Goal: Transaction & Acquisition: Purchase product/service

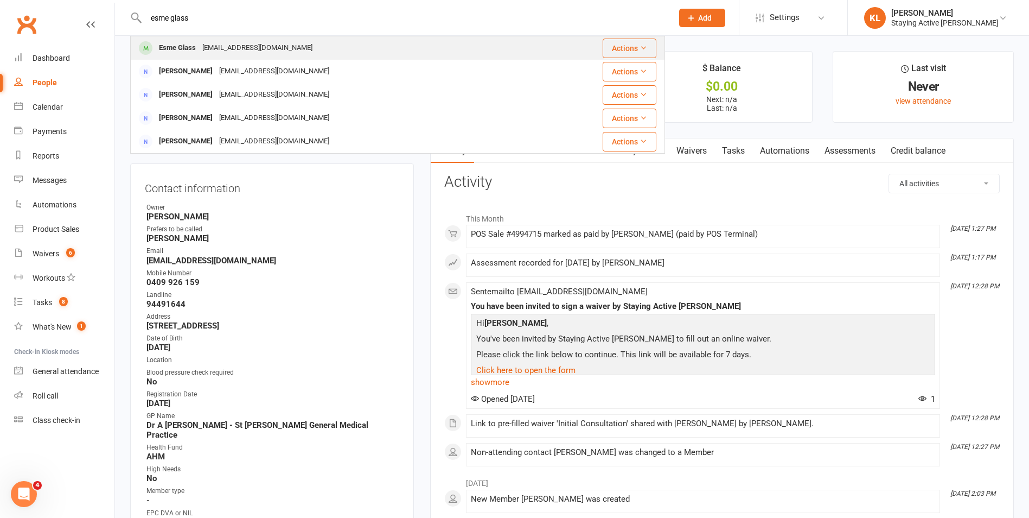
type input "esme glass"
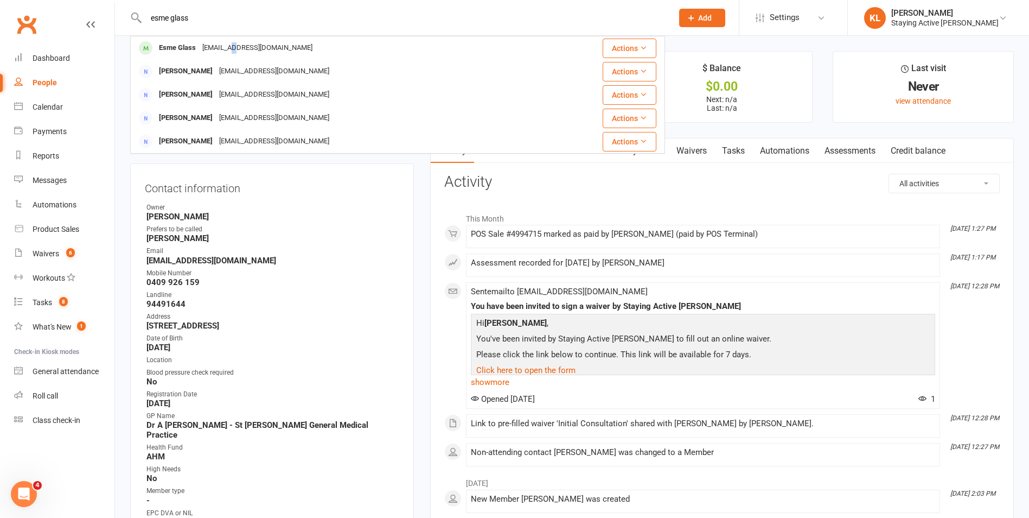
click at [232, 52] on div "[EMAIL_ADDRESS][DOMAIN_NAME]" at bounding box center [257, 48] width 117 height 16
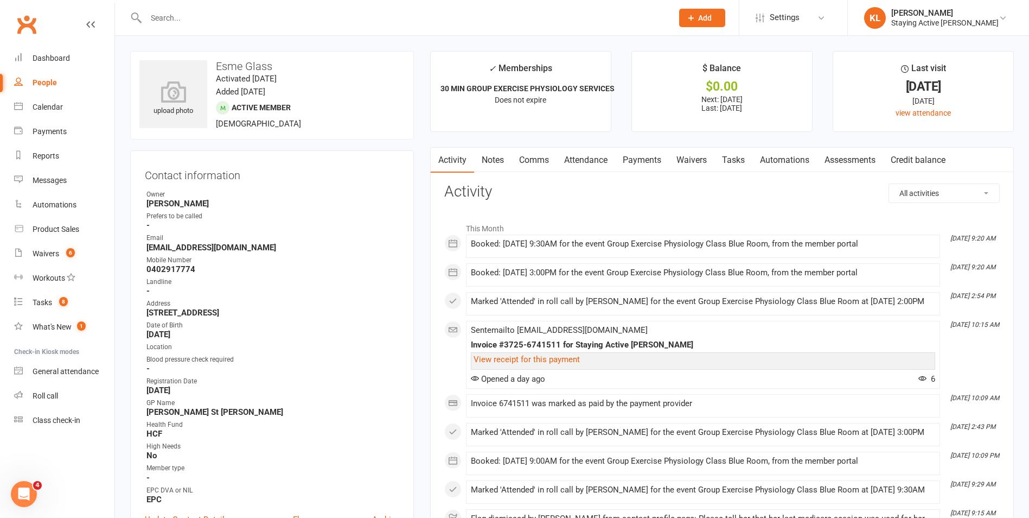
click at [660, 167] on link "Payments" at bounding box center [642, 160] width 54 height 25
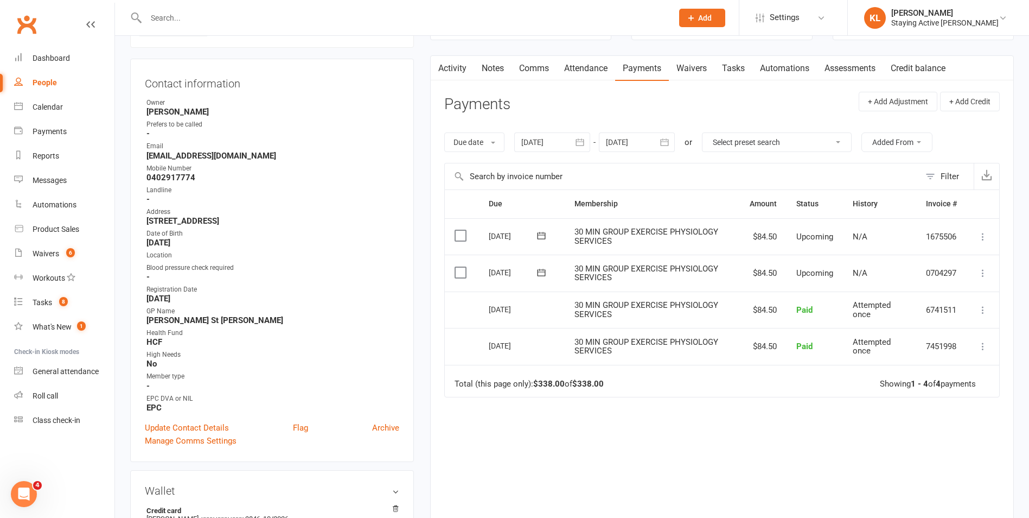
scroll to position [163, 0]
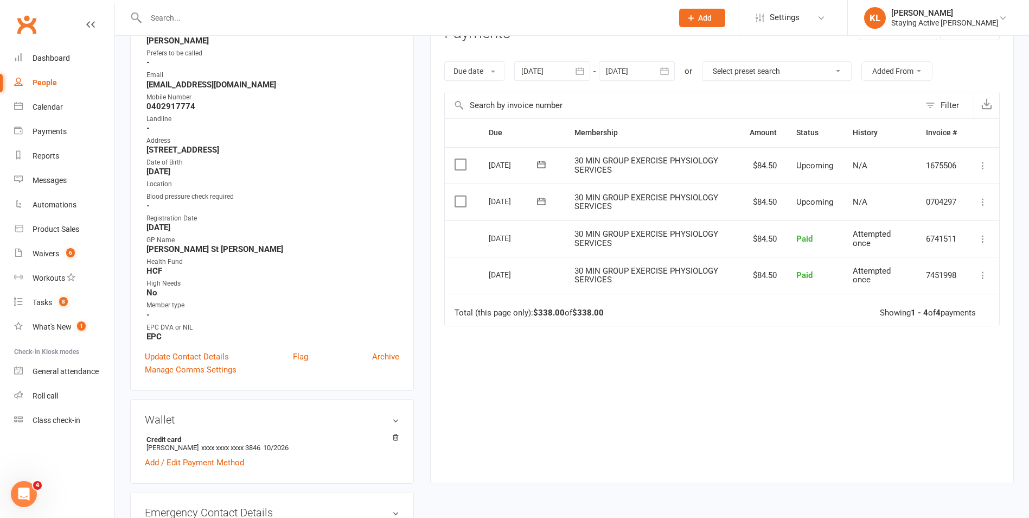
click at [557, 70] on div at bounding box center [552, 71] width 76 height 20
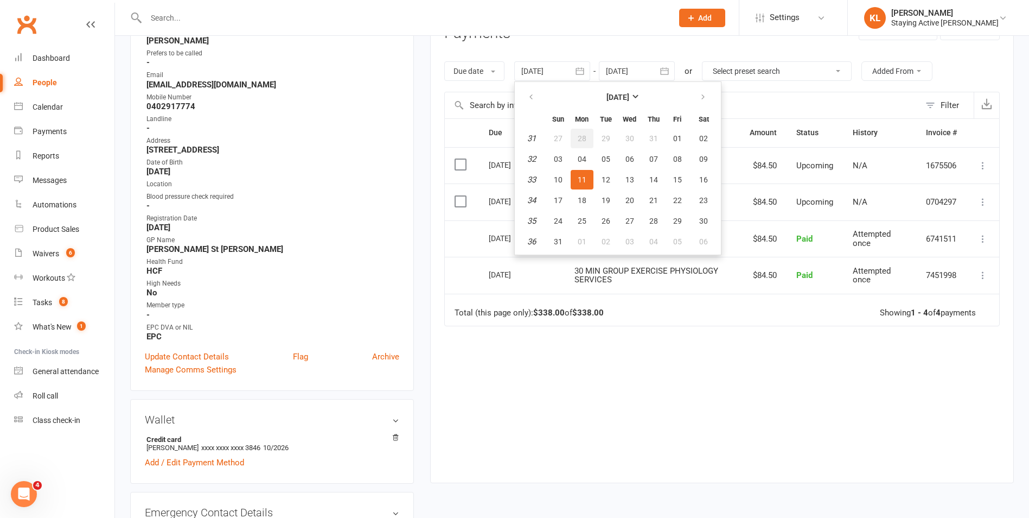
click at [585, 134] on span "28" at bounding box center [582, 138] width 9 height 9
type input "[DATE]"
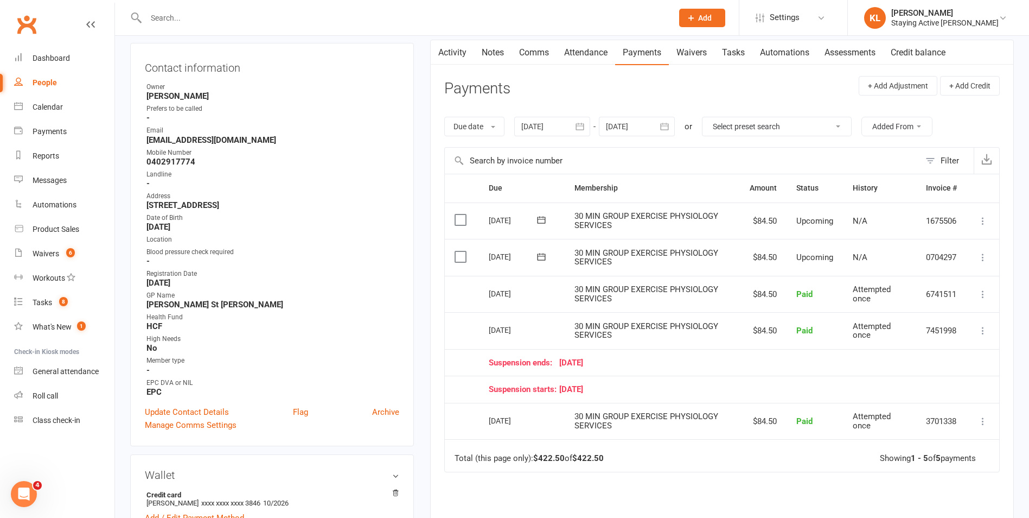
scroll to position [108, 0]
click at [60, 225] on div "Product Sales" at bounding box center [56, 229] width 47 height 9
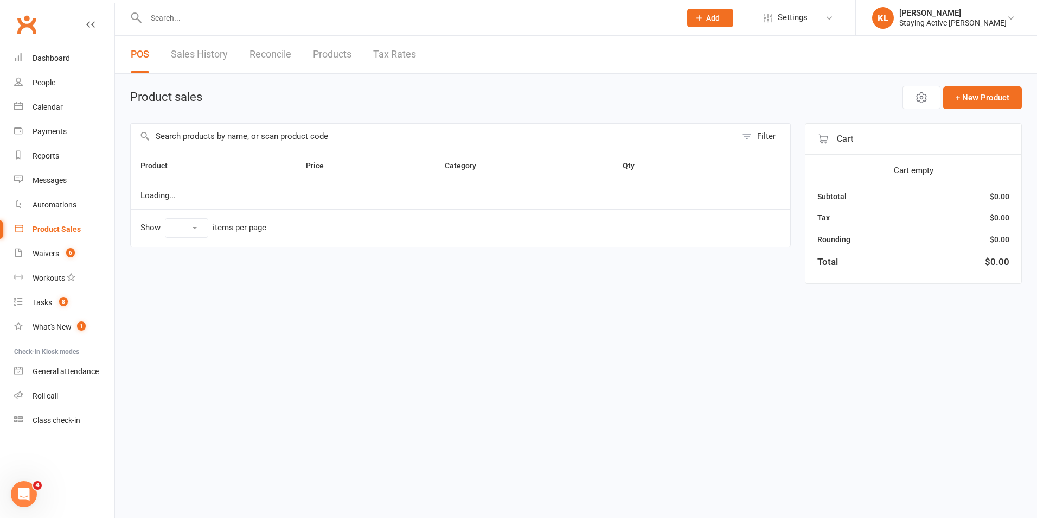
select select "10"
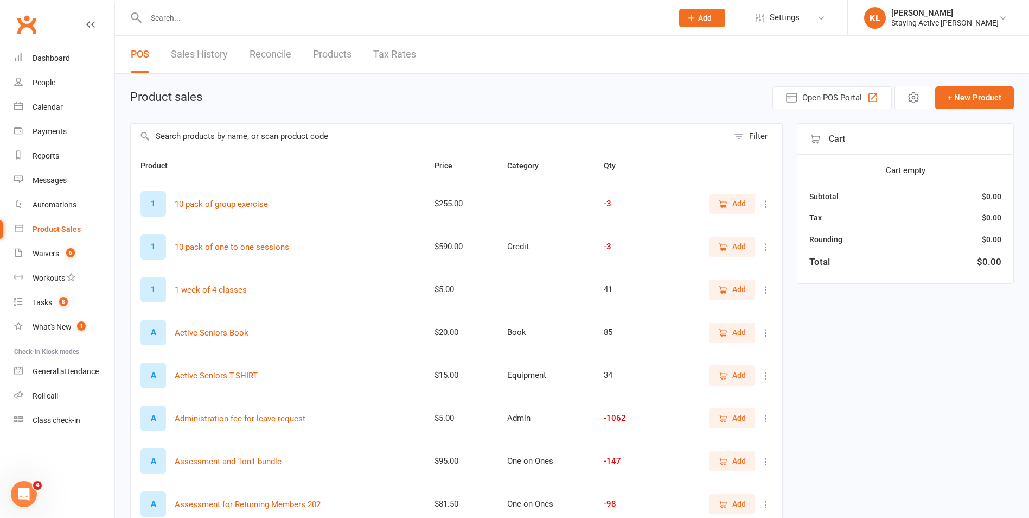
click at [210, 130] on input "text" at bounding box center [430, 136] width 598 height 25
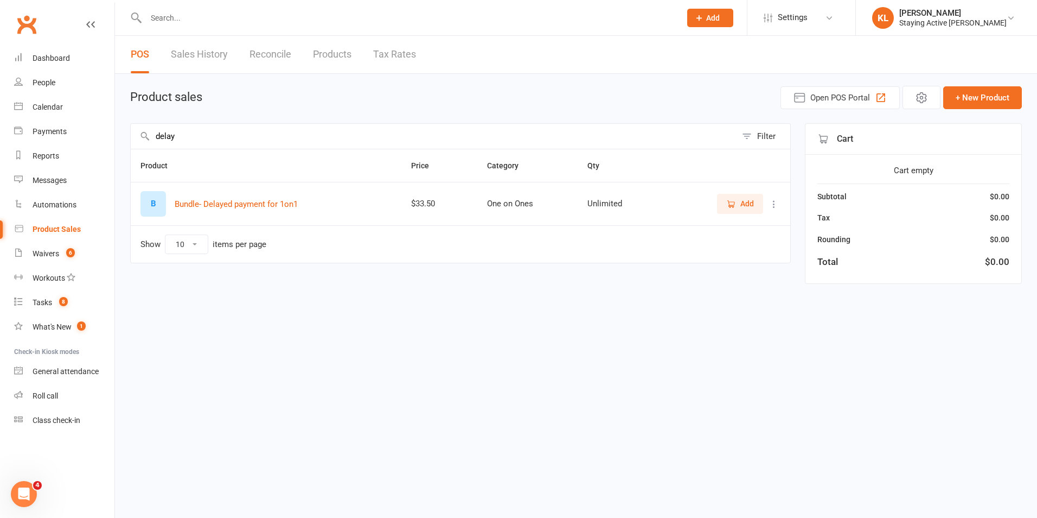
type input "delay"
click at [742, 200] on span "Add" at bounding box center [747, 203] width 14 height 12
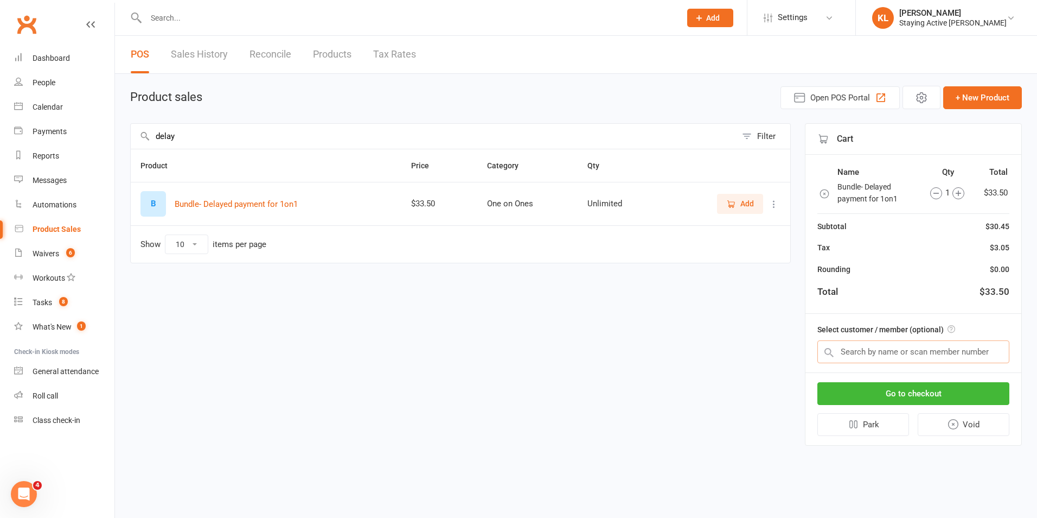
click at [936, 349] on input "text" at bounding box center [913, 351] width 192 height 23
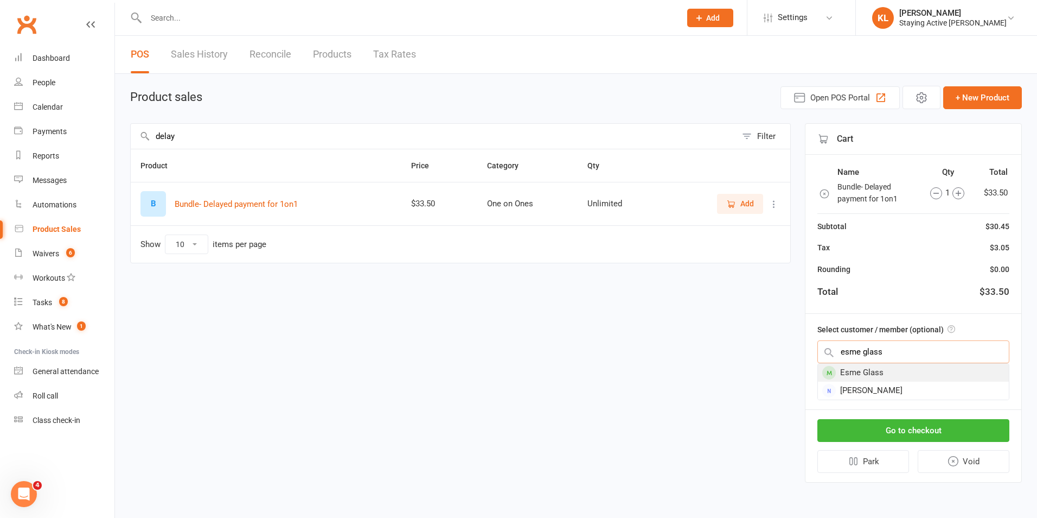
type input "esme glass"
click at [904, 371] on div "Esme Glass" at bounding box center [913, 372] width 191 height 18
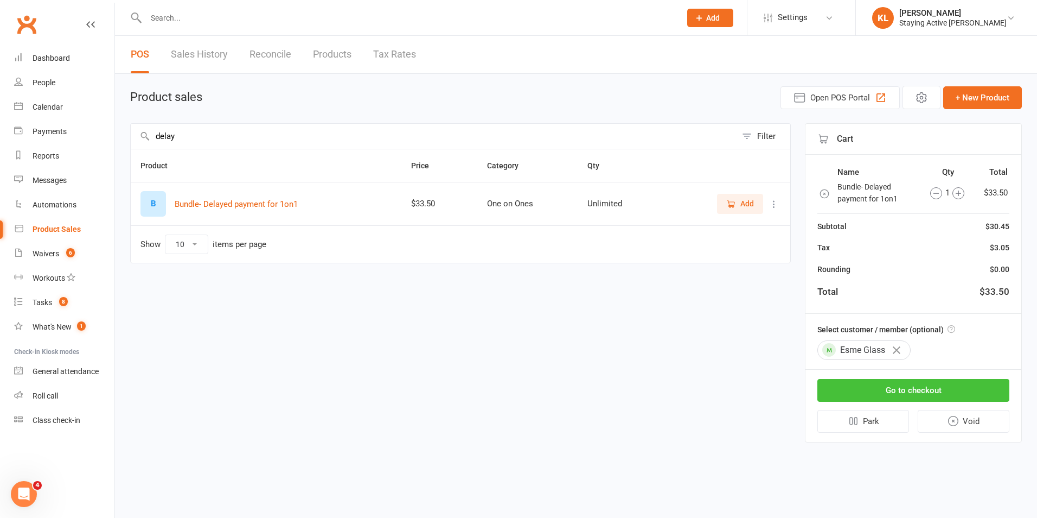
click at [924, 392] on button "Go to checkout" at bounding box center [913, 390] width 192 height 23
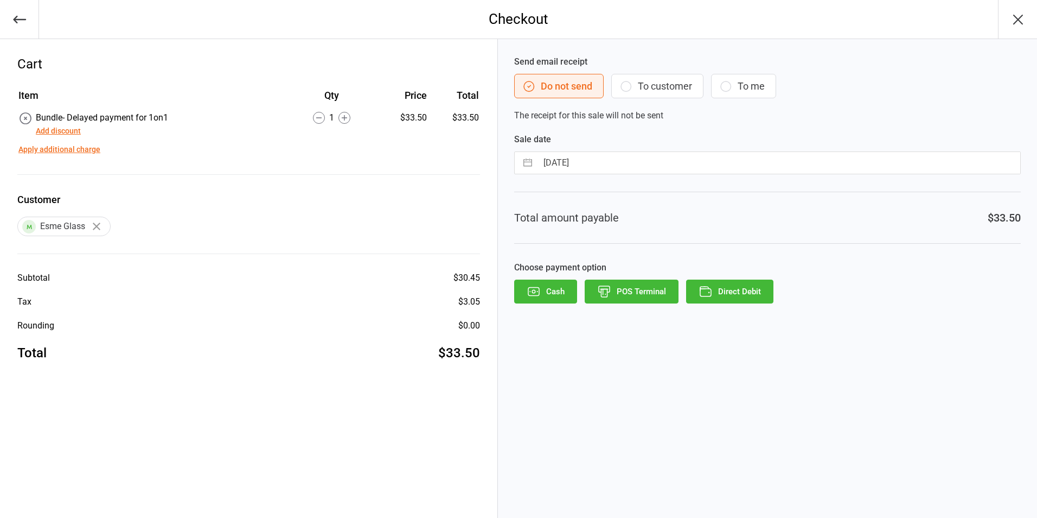
click at [748, 288] on button "Direct Debit" at bounding box center [729, 291] width 87 height 24
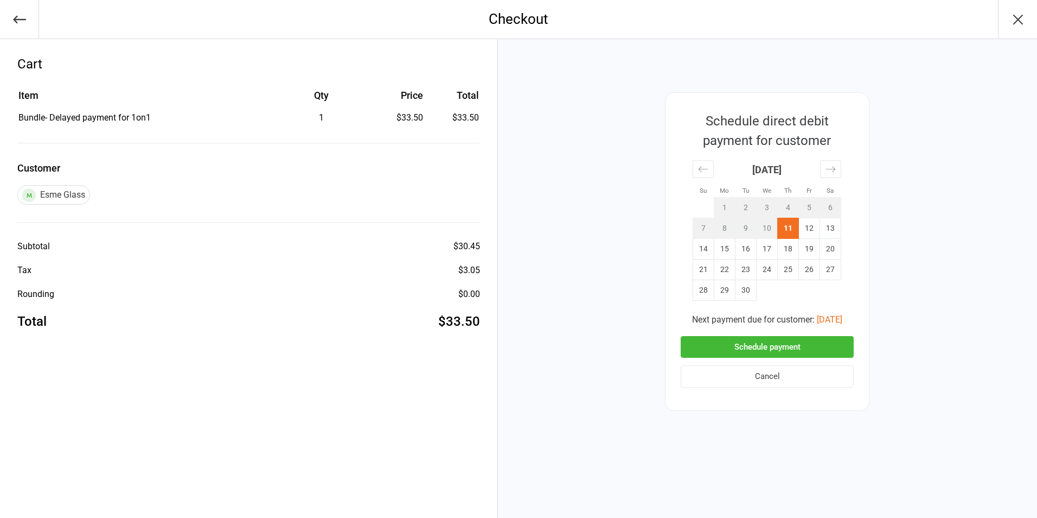
click at [753, 348] on button "Schedule payment" at bounding box center [767, 347] width 173 height 22
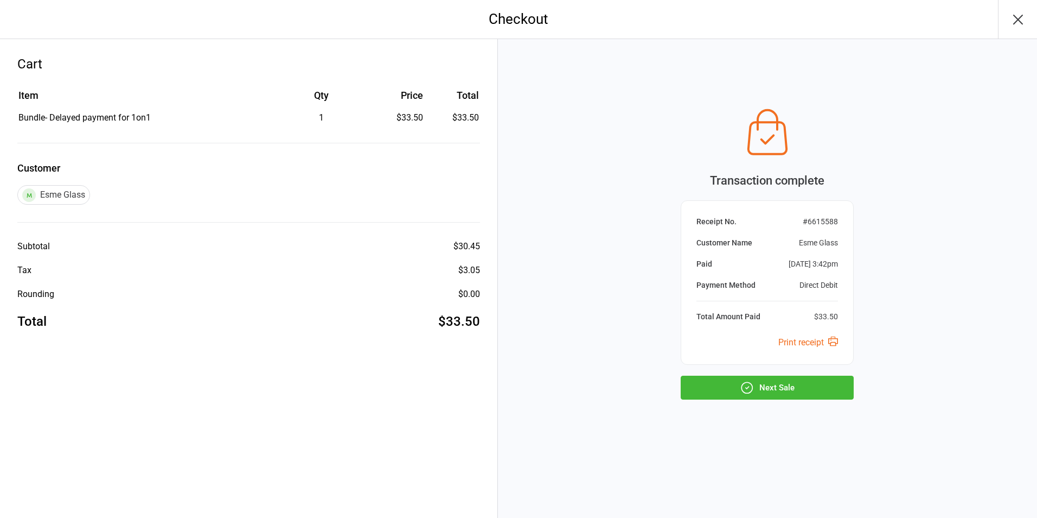
click at [814, 383] on button "Next Sale" at bounding box center [767, 387] width 173 height 24
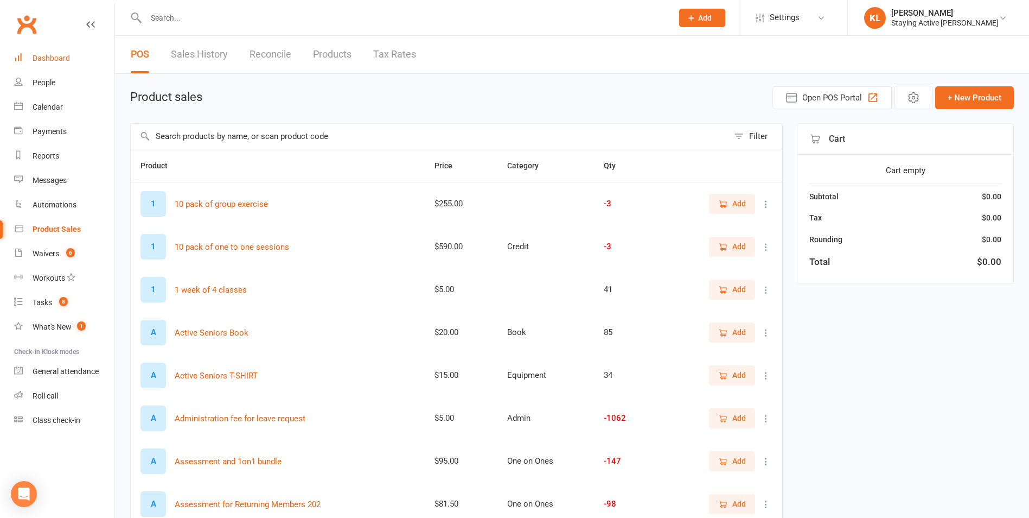
click at [53, 63] on link "Dashboard" at bounding box center [64, 58] width 100 height 24
